Goal: Task Accomplishment & Management: Manage account settings

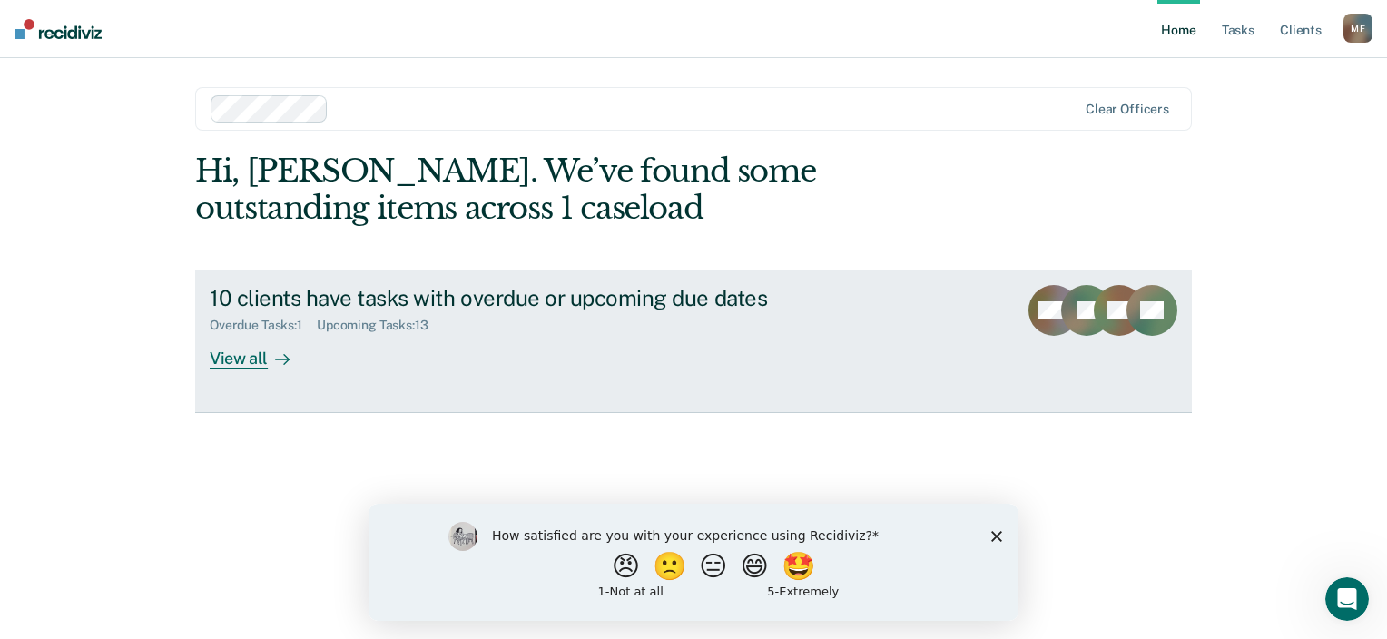
click at [310, 298] on div "10 clients have tasks with overdue or upcoming due dates" at bounding box center [528, 298] width 637 height 26
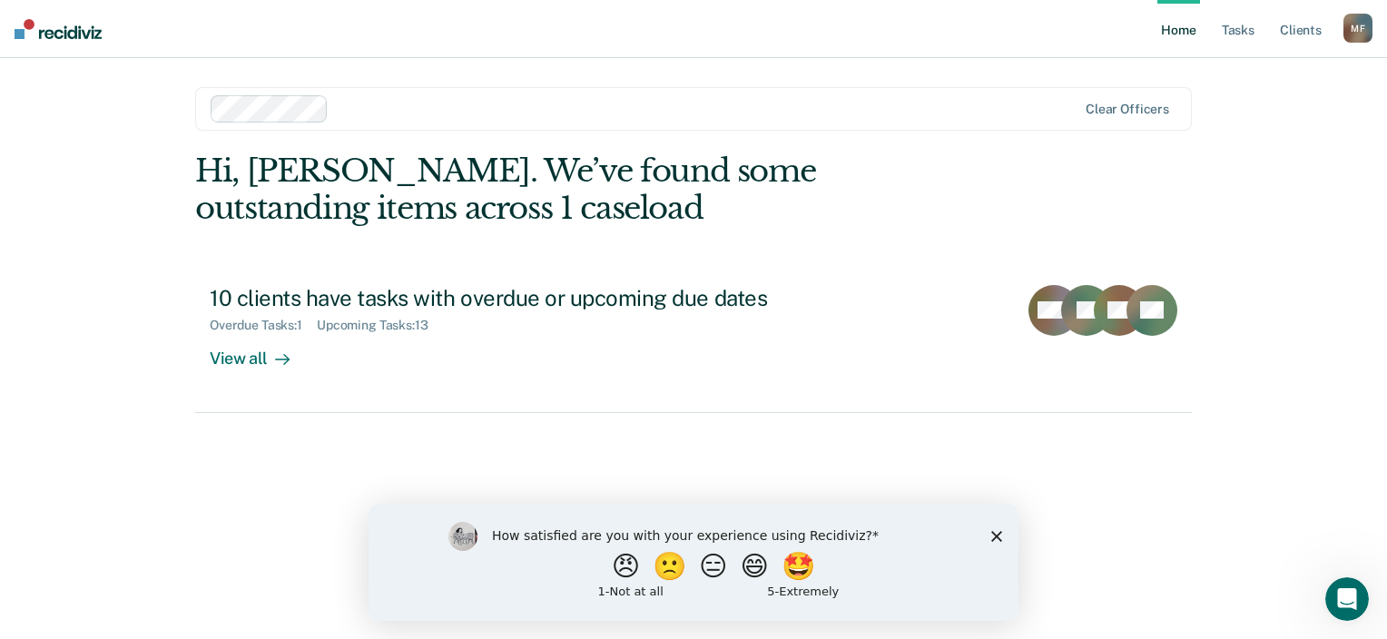
click at [56, 370] on div "Home Tasks Client s [PERSON_NAME] M F Profile How it works Log Out Clear office…" at bounding box center [693, 319] width 1387 height 639
